Goal: Transaction & Acquisition: Subscribe to service/newsletter

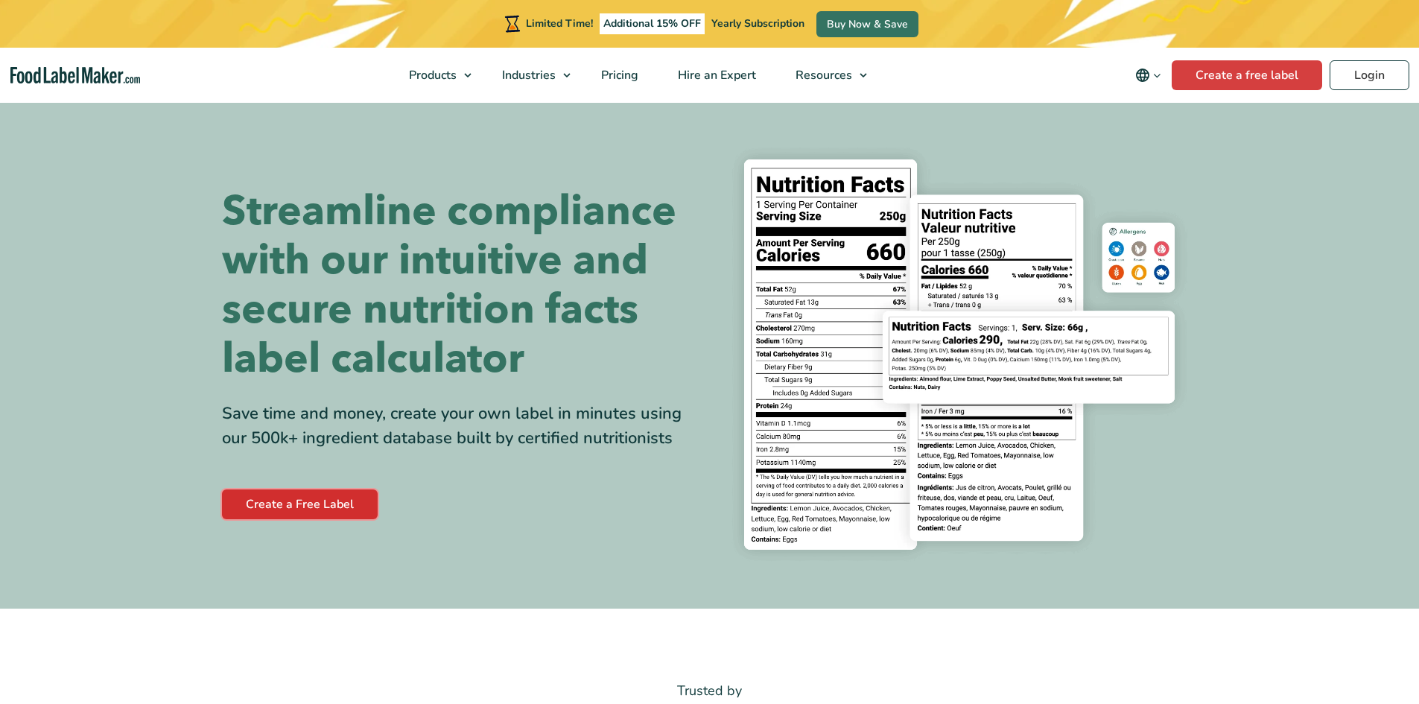
click at [303, 501] on link "Create a Free Label" at bounding box center [300, 505] width 156 height 30
